Goal: Information Seeking & Learning: Learn about a topic

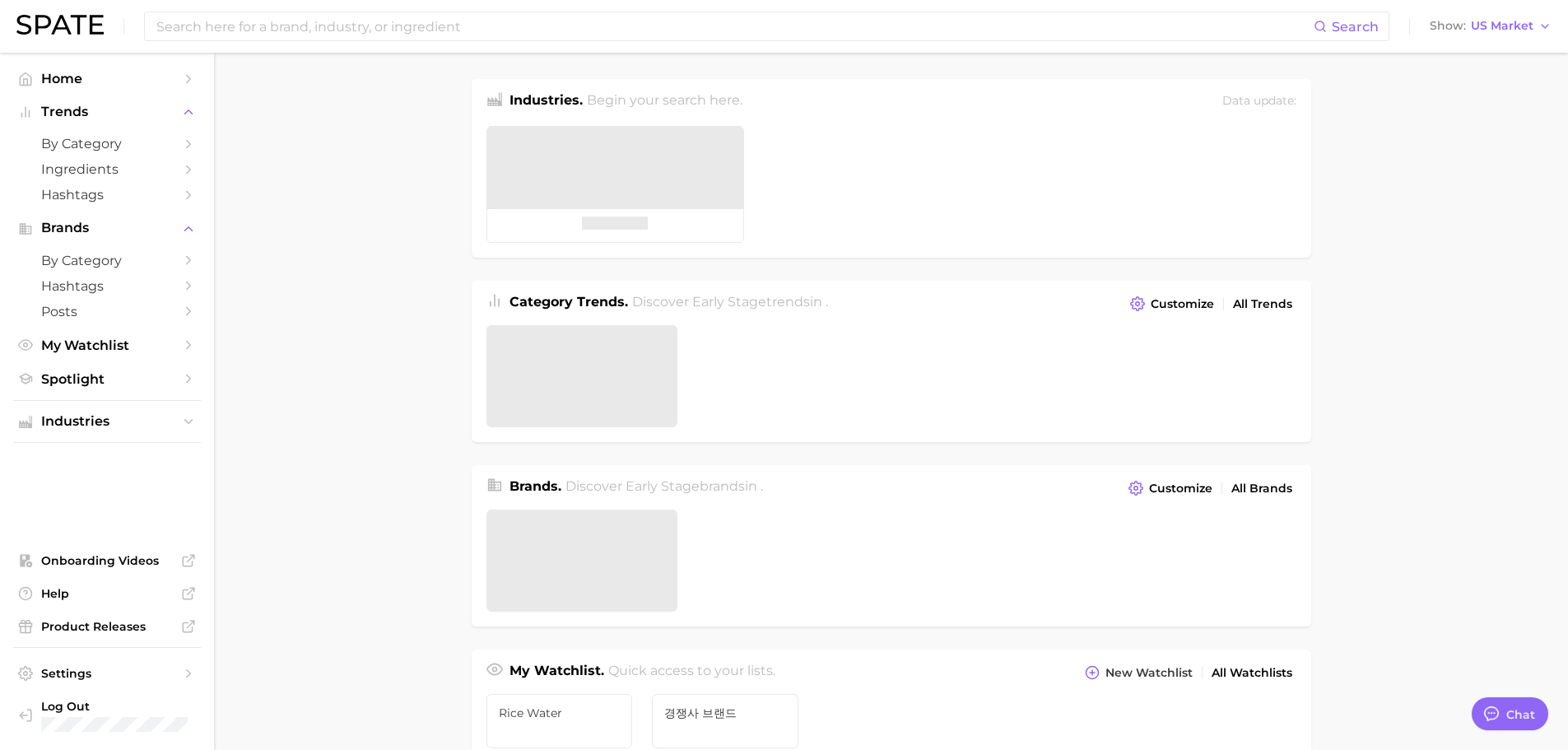
type textarea "x"
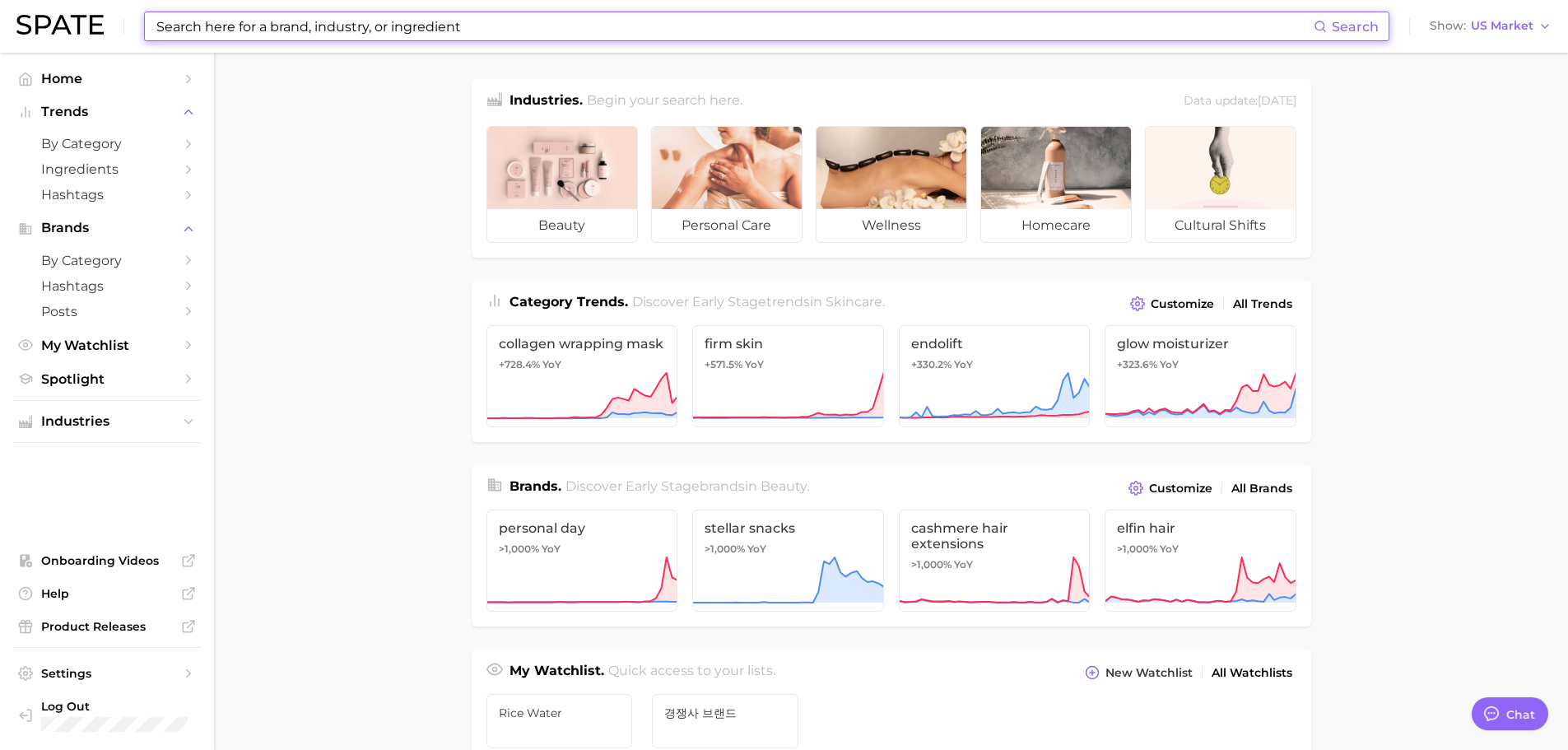
click at [330, 23] on input at bounding box center [734, 26] width 1159 height 28
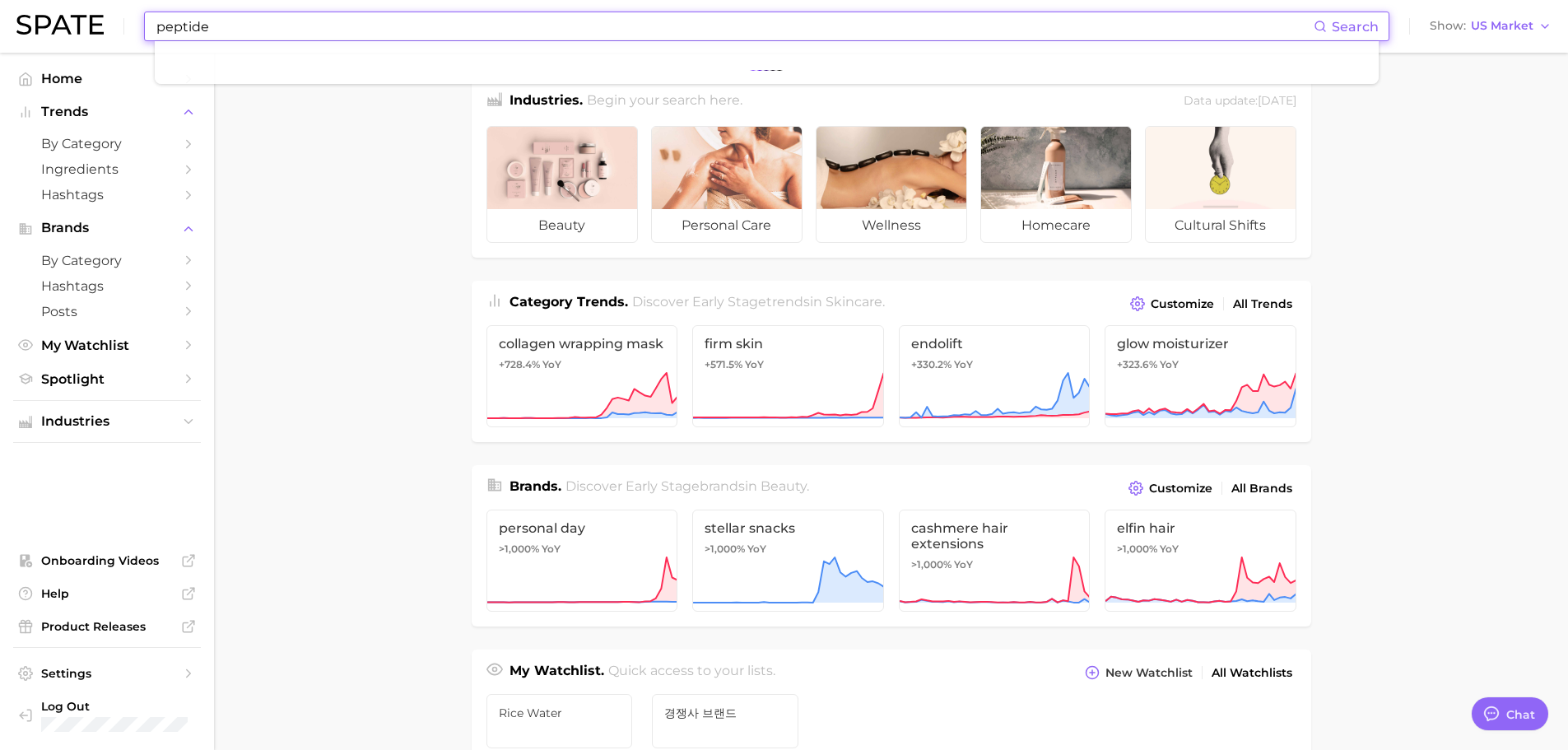
type input "peptide"
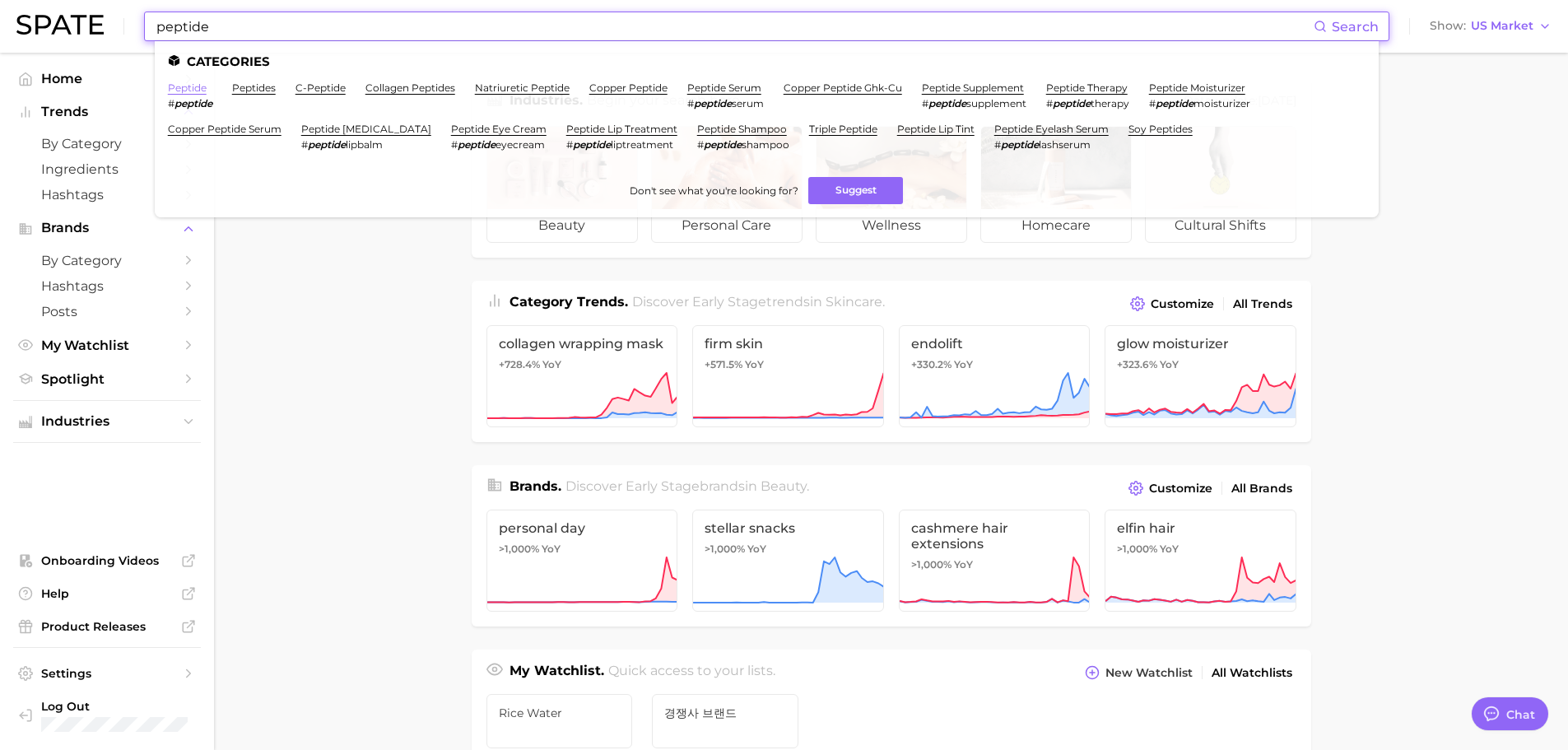
click at [190, 83] on link "peptide" at bounding box center [187, 87] width 39 height 12
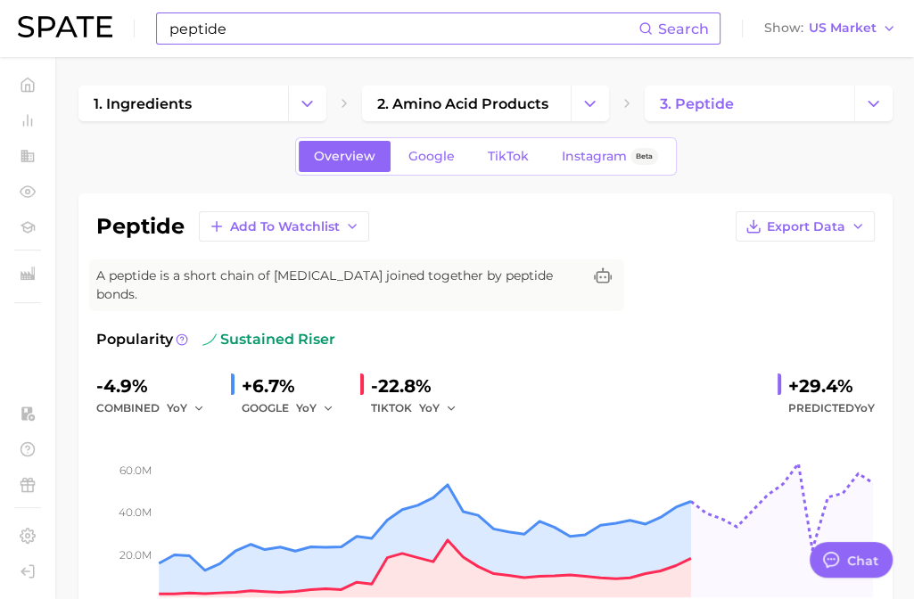
type textarea "x"
